Goal: Transaction & Acquisition: Purchase product/service

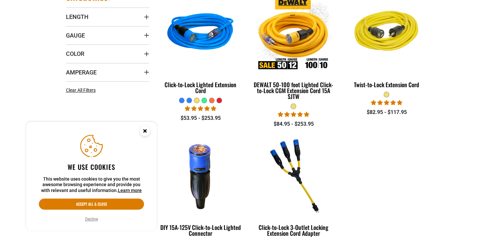
click at [147, 130] on circle "Cookie Consent" at bounding box center [145, 131] width 10 height 10
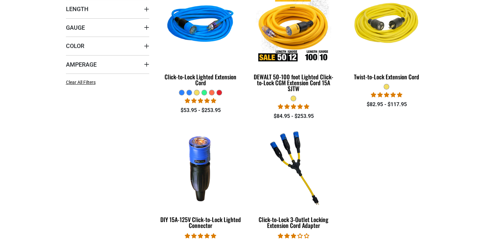
scroll to position [261, 0]
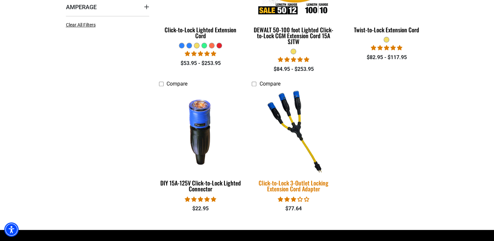
click at [274, 183] on div "Click-to-Lock 3-Outlet Locking Extension Cord Adapter" at bounding box center [293, 186] width 83 height 12
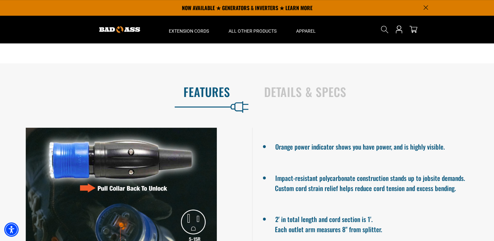
scroll to position [326, 0]
